Goal: Task Accomplishment & Management: Use online tool/utility

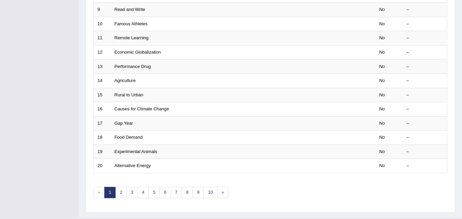
scroll to position [234, 0]
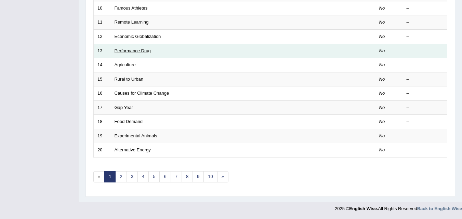
click at [146, 51] on link "Performance Drug" at bounding box center [133, 50] width 36 height 5
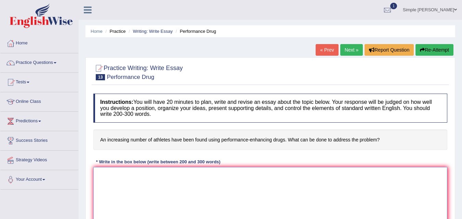
click at [97, 174] on textarea at bounding box center [270, 200] width 354 height 66
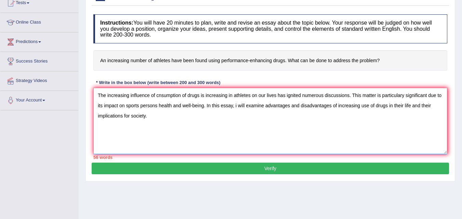
scroll to position [80, 0]
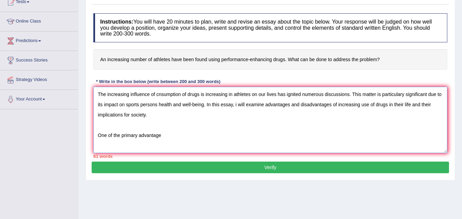
type textarea "The increasing influence of cnsumption of drugs is increasing in athletes on ou…"
